Goal: Book appointment/travel/reservation

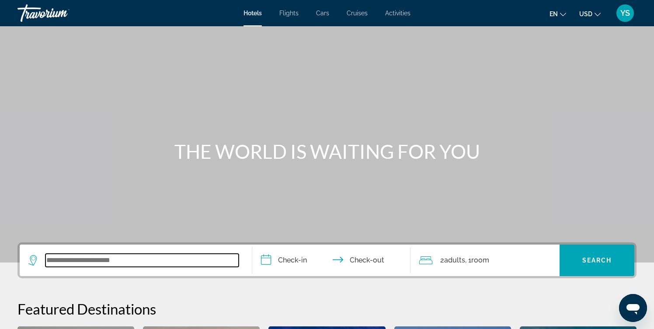
click at [74, 262] on input "Search widget" at bounding box center [141, 259] width 193 height 13
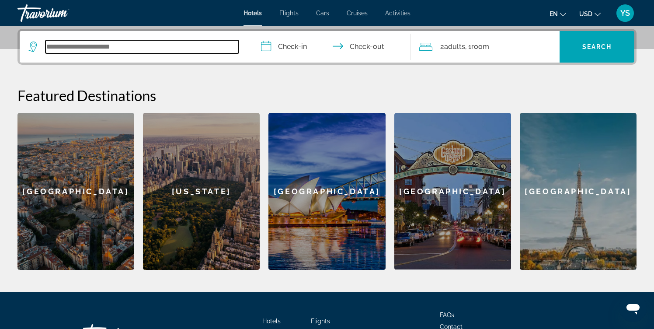
scroll to position [214, 0]
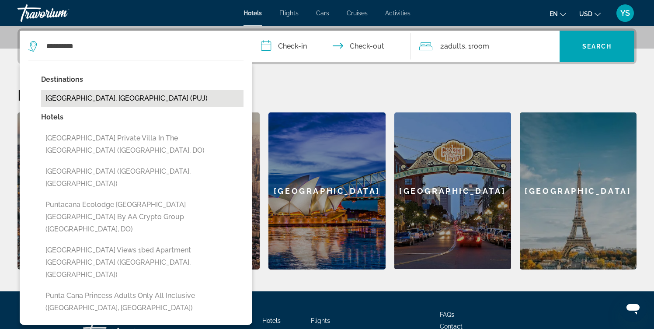
click at [134, 97] on button "Punta Cana, Dominican Republic (PUJ)" at bounding box center [142, 98] width 202 height 17
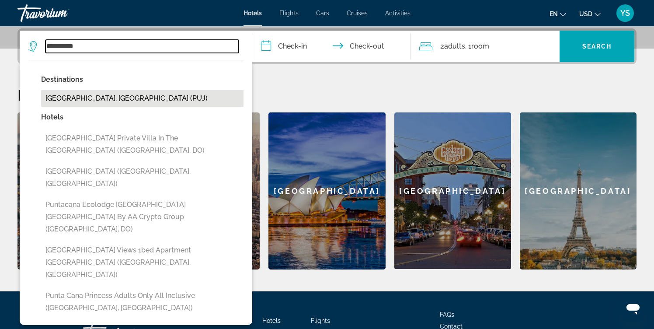
type input "**********"
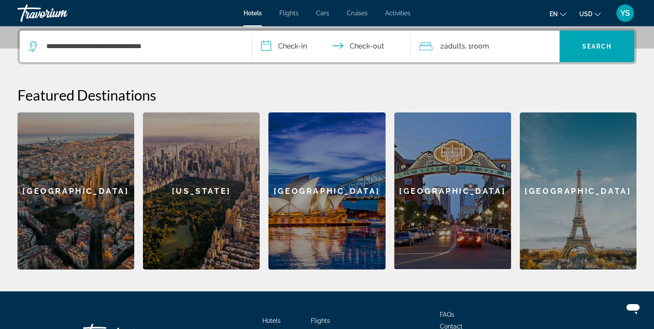
click at [294, 46] on input "**********" at bounding box center [333, 48] width 162 height 34
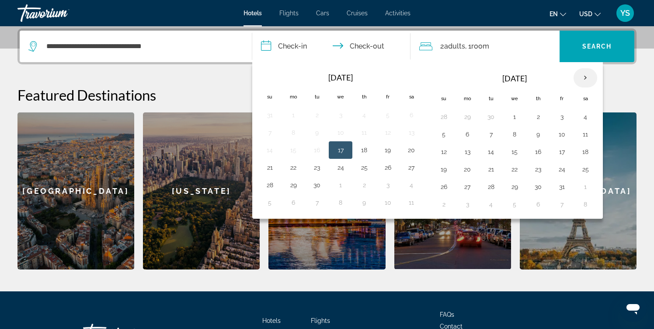
click at [585, 78] on th "Next month" at bounding box center [585, 77] width 24 height 19
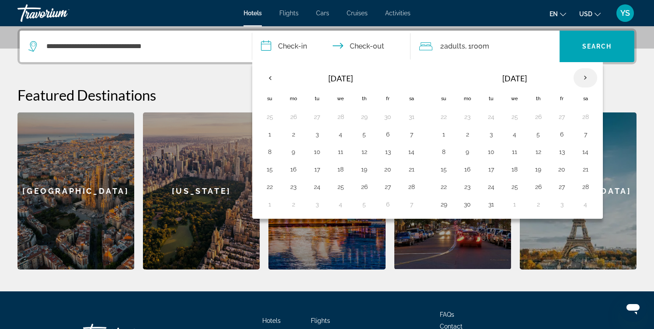
click at [585, 78] on th "Next month" at bounding box center [585, 77] width 24 height 19
click at [563, 116] on button "3" at bounding box center [561, 117] width 14 height 12
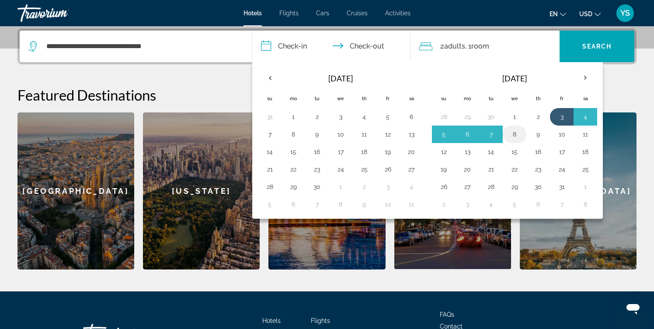
click at [514, 135] on button "8" at bounding box center [514, 134] width 14 height 12
type input "**********"
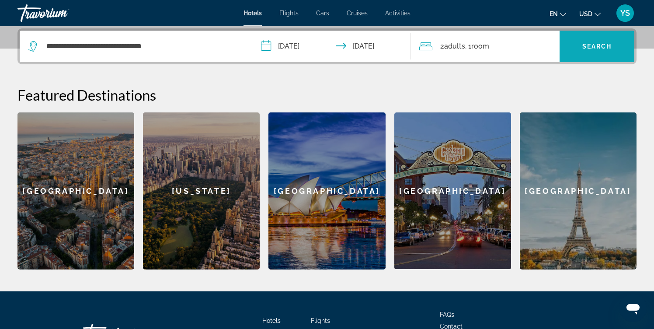
click at [571, 55] on span "Search widget" at bounding box center [596, 46] width 75 height 21
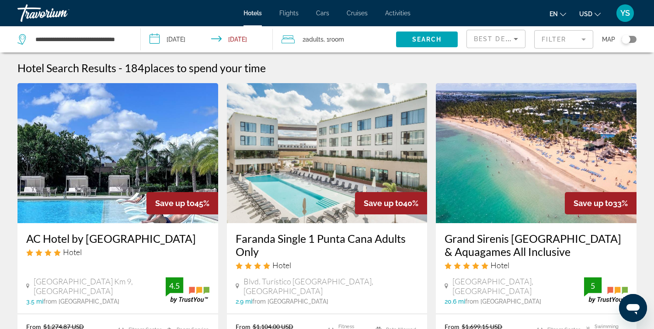
click at [191, 42] on input "**********" at bounding box center [208, 40] width 135 height 29
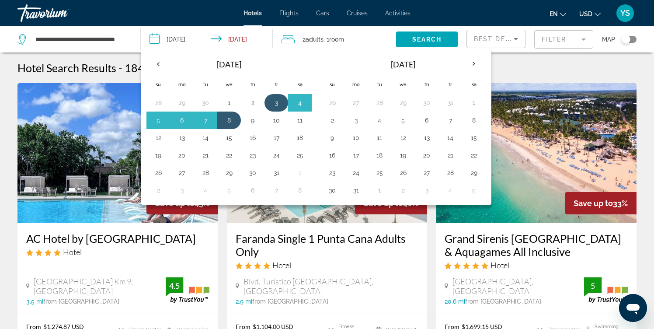
click at [275, 101] on button "3" at bounding box center [276, 103] width 14 height 12
click at [253, 119] on button "9" at bounding box center [253, 120] width 14 height 12
type input "**********"
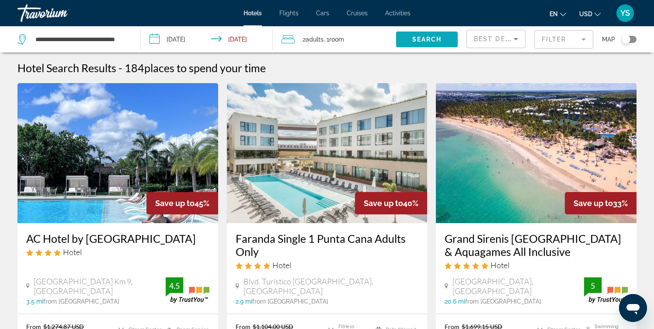
click at [427, 41] on span "Search" at bounding box center [427, 39] width 30 height 7
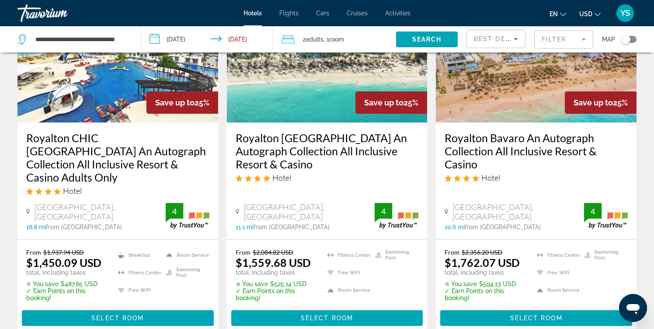
scroll to position [1159, 0]
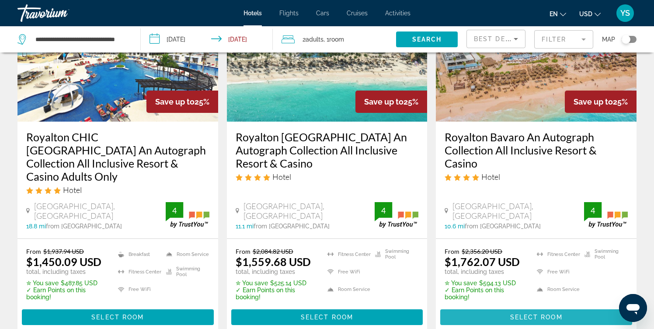
click at [516, 313] on span "Select Room" at bounding box center [536, 316] width 52 height 7
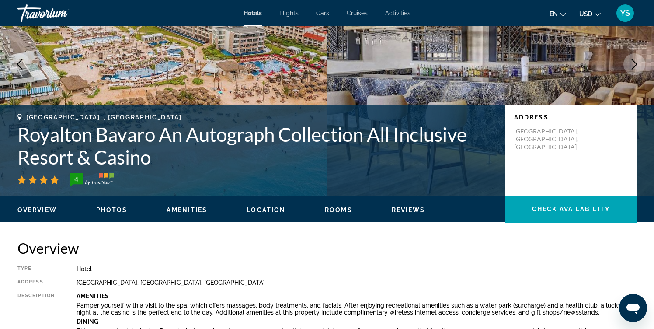
scroll to position [99, 0]
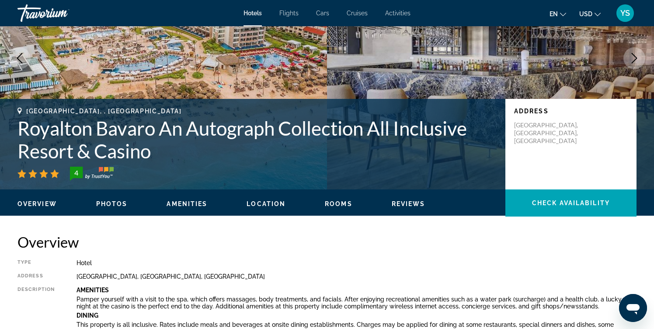
click at [331, 202] on span "Rooms" at bounding box center [339, 203] width 28 height 7
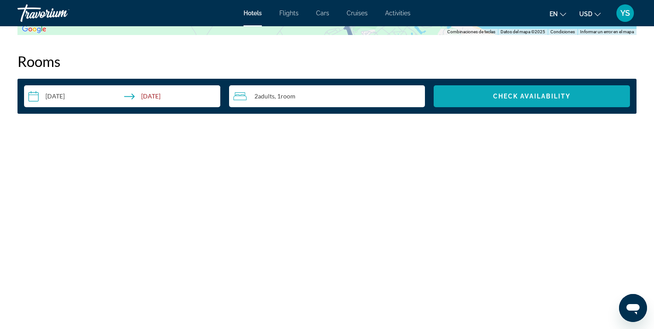
click at [512, 97] on span "Check Availability" at bounding box center [532, 96] width 78 height 7
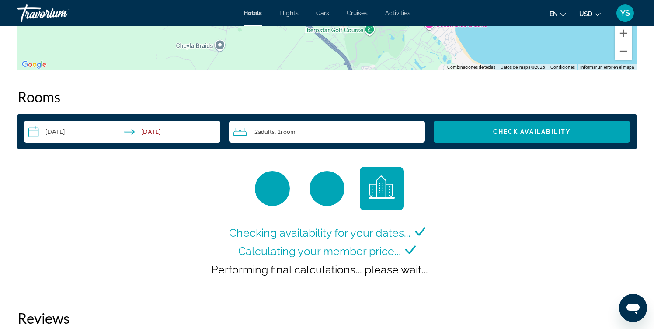
scroll to position [1076, 0]
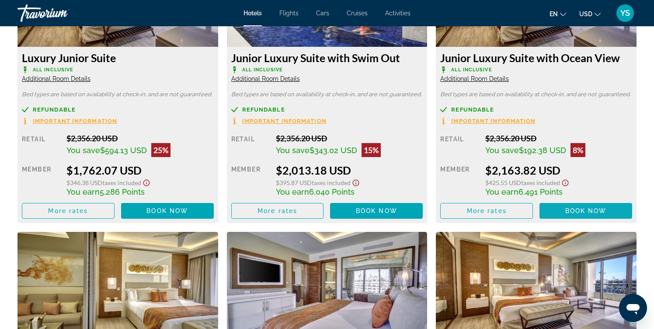
scroll to position [1299, 0]
click at [349, 212] on span "Main content" at bounding box center [376, 210] width 93 height 21
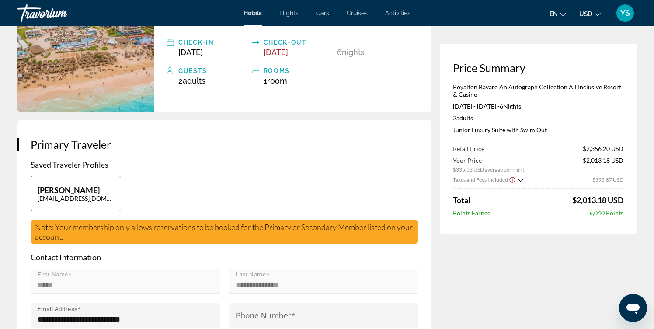
scroll to position [88, 0]
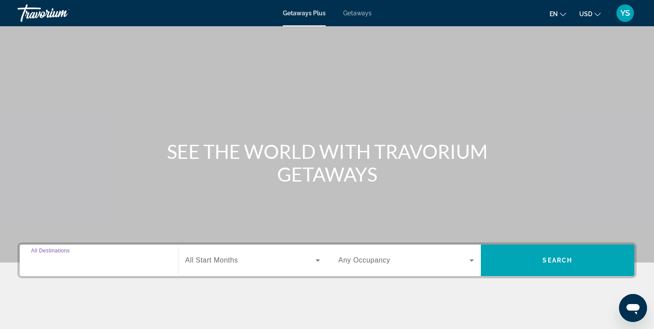
click at [94, 261] on input "Destination All Destinations" at bounding box center [98, 260] width 135 height 10
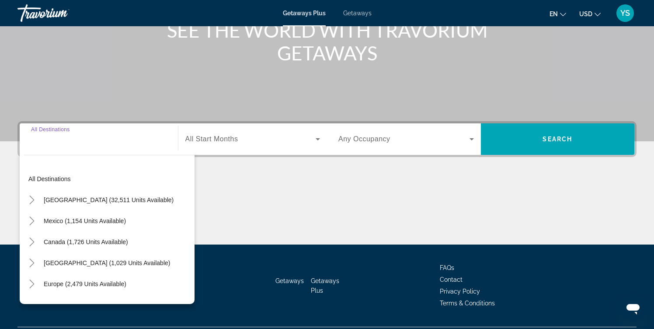
scroll to position [144, 0]
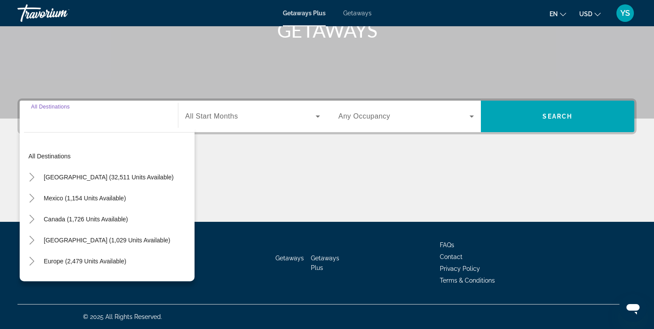
click at [52, 126] on div "Search widget" at bounding box center [98, 116] width 135 height 25
click at [61, 107] on span "All Destinations" at bounding box center [50, 107] width 39 height 6
click at [61, 111] on input "Destination All Destinations" at bounding box center [98, 116] width 135 height 10
click at [53, 237] on span "Caribbean & Atlantic Islands (1,029 units available)" at bounding box center [107, 239] width 126 height 7
type input "**********"
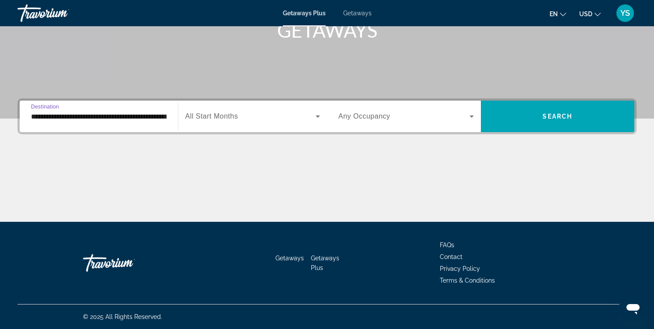
click at [469, 116] on icon "Search widget" at bounding box center [471, 116] width 10 height 10
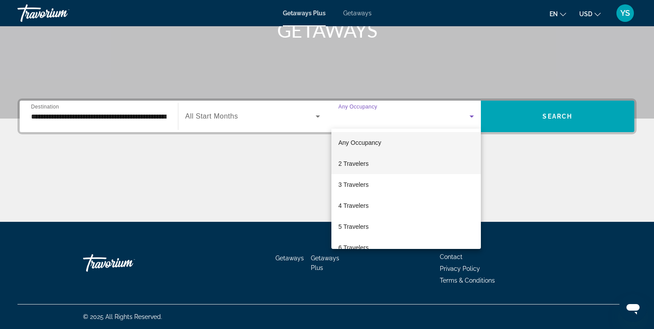
click at [369, 159] on mat-option "2 Travelers" at bounding box center [405, 163] width 149 height 21
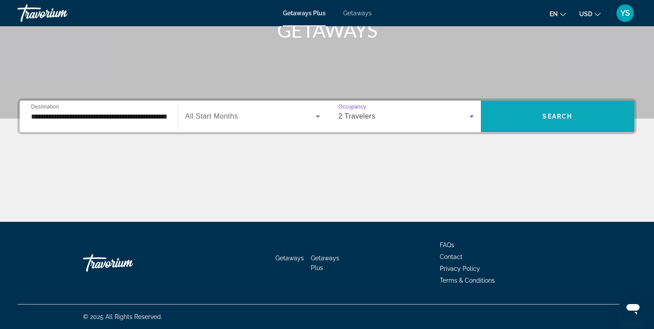
click at [554, 115] on span "Search" at bounding box center [557, 116] width 30 height 7
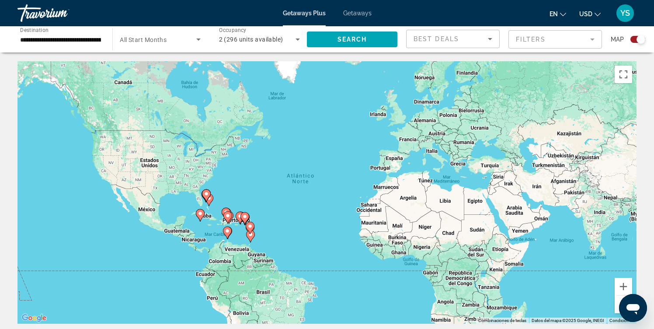
click at [295, 224] on div "Para activar la función de arrastrar con el teclado, presiona Alt + Intro. Una …" at bounding box center [326, 192] width 619 height 262
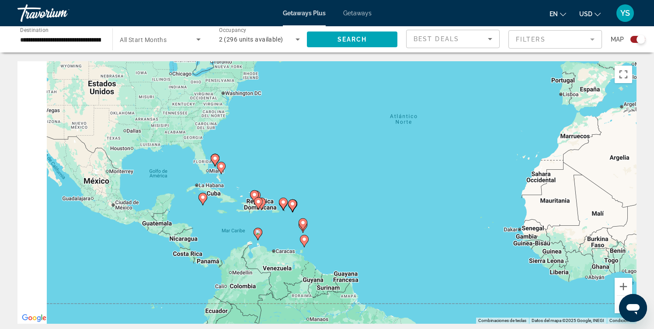
drag, startPoint x: 208, startPoint y: 190, endPoint x: 353, endPoint y: 178, distance: 145.1
click at [353, 178] on div "Para activar la función de arrastrar con el teclado, presiona Alt + Intro. Una …" at bounding box center [326, 192] width 619 height 262
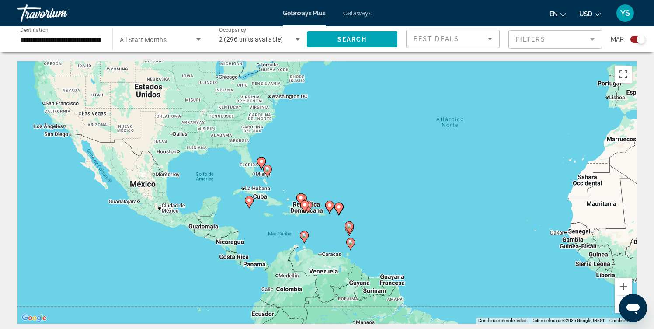
click at [323, 179] on div "Para activar la función de arrastrar con el teclado, presiona Alt + Intro. Una …" at bounding box center [326, 192] width 619 height 262
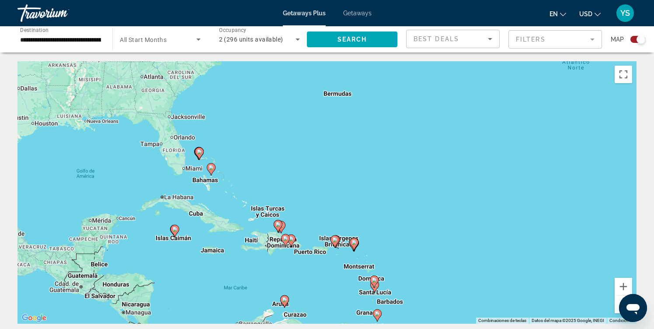
click at [276, 245] on div "Para activar la función de arrastrar con el teclado, presiona Alt + Intro. Una …" at bounding box center [326, 192] width 619 height 262
click at [308, 201] on div "Para activar la función de arrastrar con el teclado, presiona Alt + Intro. Una …" at bounding box center [326, 192] width 619 height 262
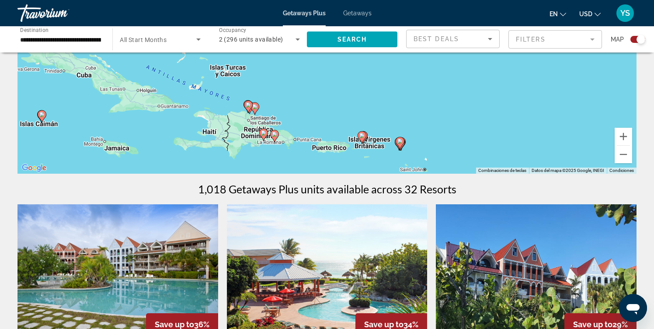
scroll to position [149, 0]
click at [283, 142] on div "Para activar la función de arrastrar con el teclado, presiona Alt + Intro. Una …" at bounding box center [326, 43] width 619 height 262
click at [623, 138] on button "Acercar" at bounding box center [622, 136] width 17 height 17
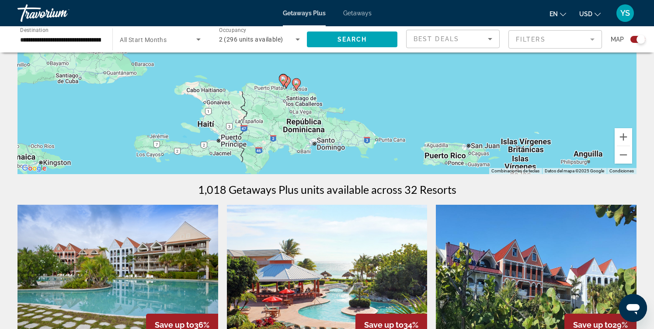
drag, startPoint x: 290, startPoint y: 153, endPoint x: 404, endPoint y: 54, distance: 151.4
click at [404, 54] on div "Para activar la función de arrastrar con el teclado, presiona Alt + Intro. Una …" at bounding box center [326, 43] width 619 height 262
click at [349, 140] on div "Para activar la función de arrastrar con el teclado, presiona Alt + Intro. Una …" at bounding box center [326, 43] width 619 height 262
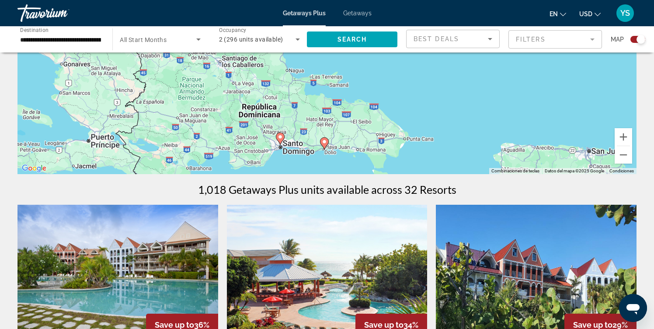
click at [349, 140] on div "Para activar la función de arrastrar con el teclado, presiona Alt + Intro. Una …" at bounding box center [326, 43] width 619 height 262
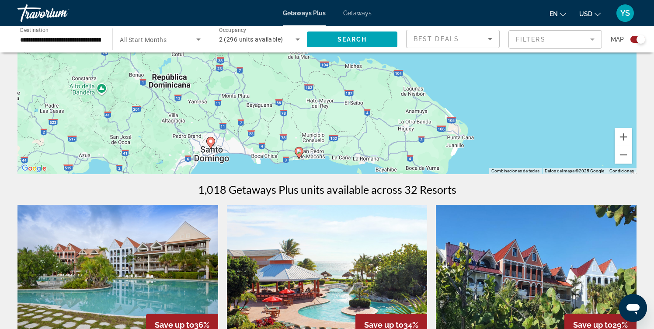
click at [299, 151] on image "Main content" at bounding box center [298, 151] width 5 height 5
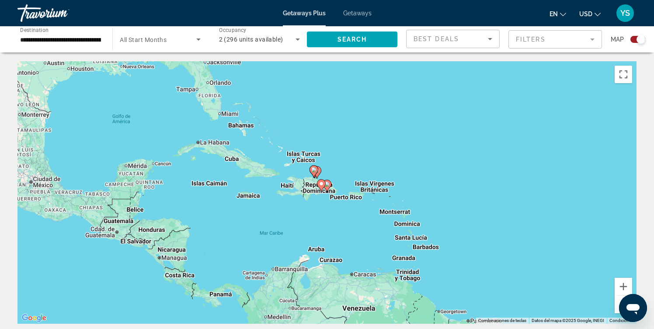
scroll to position [0, 0]
click at [576, 42] on mat-form-field "Filters" at bounding box center [554, 39] width 93 height 18
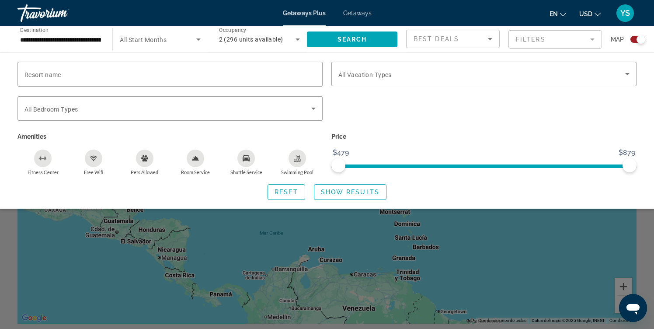
click at [576, 42] on mat-form-field "Filters" at bounding box center [554, 39] width 93 height 18
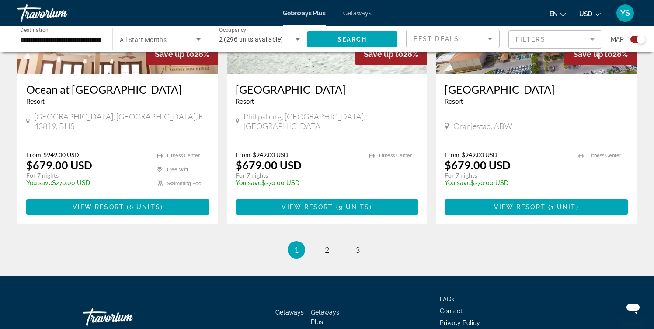
scroll to position [1369, 0]
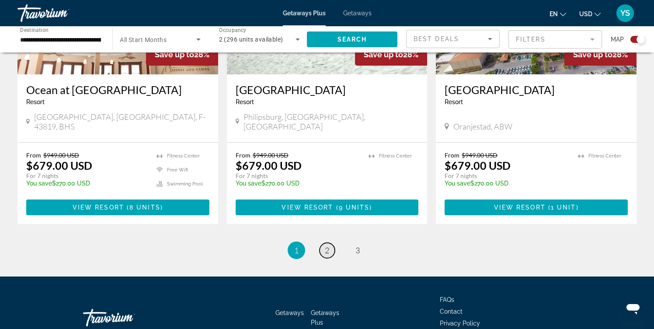
click at [325, 245] on span "2" at bounding box center [327, 250] width 4 height 10
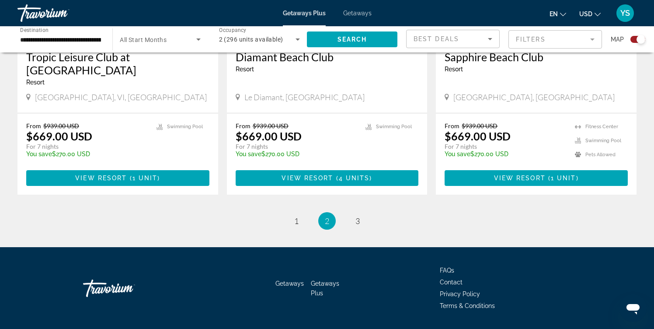
scroll to position [1369, 0]
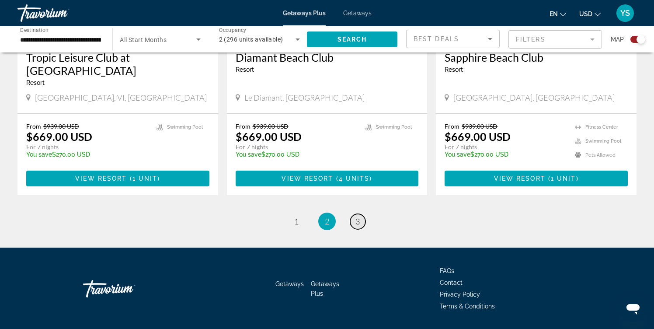
click at [354, 214] on link "page 3" at bounding box center [357, 221] width 15 height 15
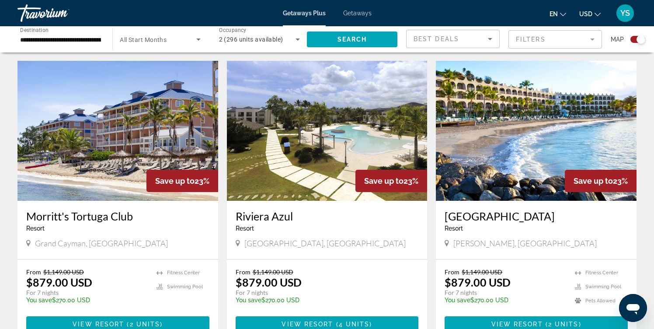
scroll to position [600, 0]
click at [329, 134] on img "Main content" at bounding box center [327, 131] width 201 height 140
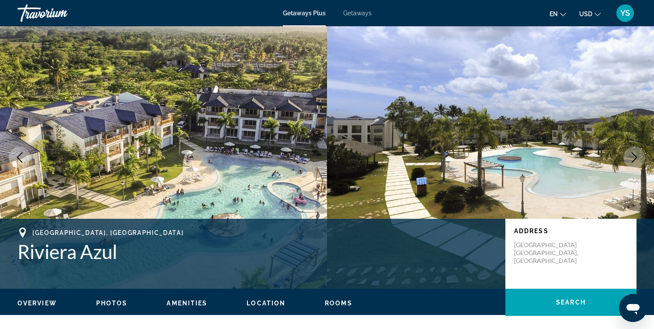
click at [634, 153] on icon "Next image" at bounding box center [634, 157] width 10 height 10
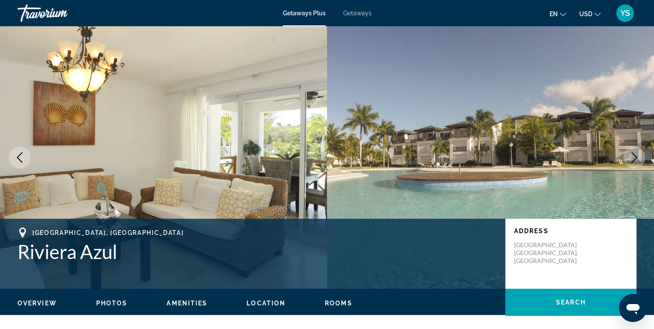
click at [634, 153] on icon "Next image" at bounding box center [634, 157] width 10 height 10
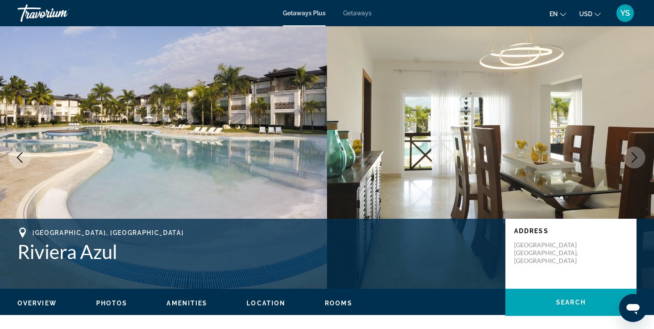
click at [634, 153] on icon "Next image" at bounding box center [634, 157] width 10 height 10
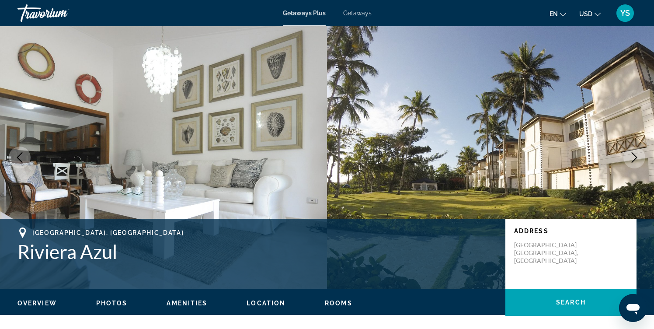
click at [634, 153] on icon "Next image" at bounding box center [634, 157] width 10 height 10
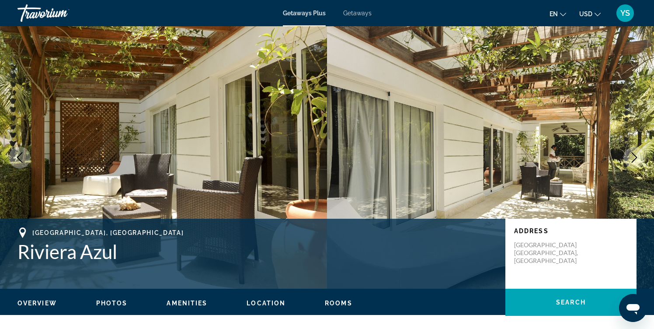
click at [634, 153] on icon "Next image" at bounding box center [634, 157] width 10 height 10
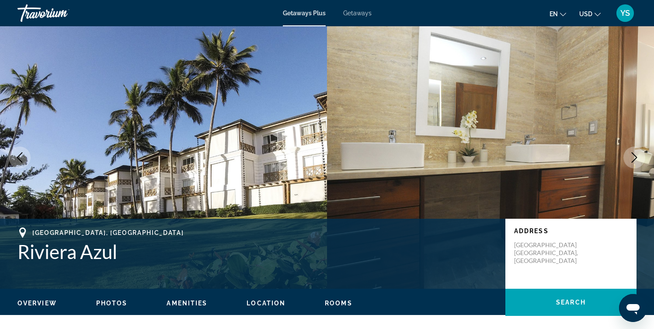
click at [634, 153] on icon "Next image" at bounding box center [634, 157] width 10 height 10
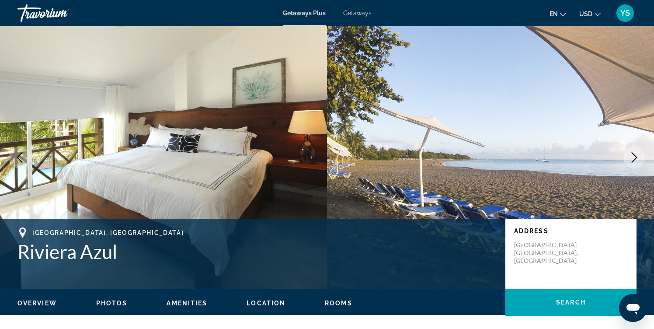
click at [634, 154] on icon "Next image" at bounding box center [634, 157] width 10 height 10
